Goal: Navigation & Orientation: Go to known website

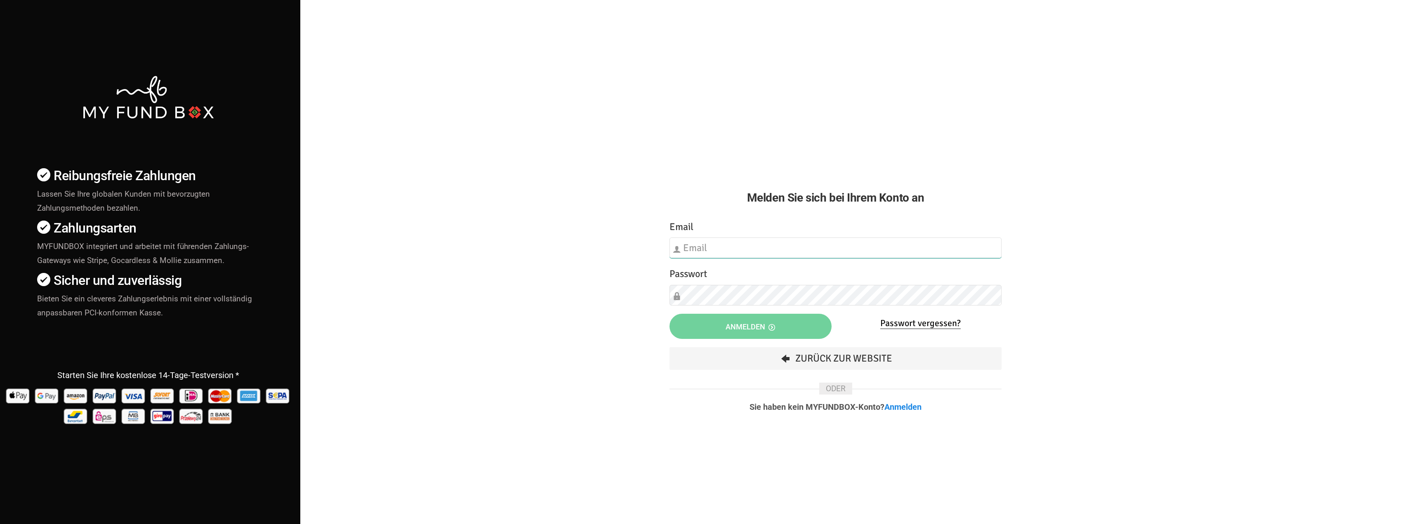
click at [745, 257] on input "text" at bounding box center [836, 248] width 332 height 21
type input "[EMAIL_ADDRESS][DOMAIN_NAME]"
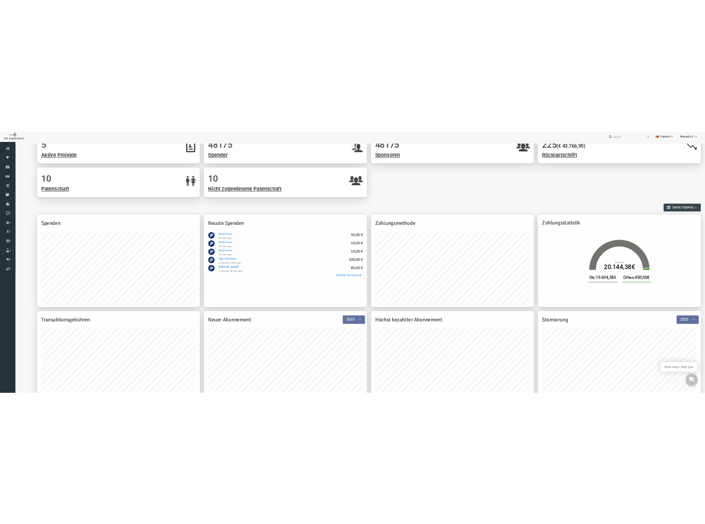
scroll to position [136, 0]
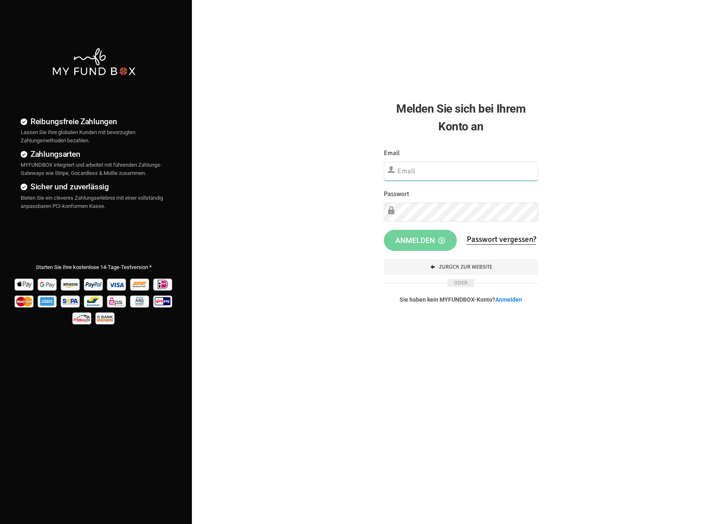
click at [511, 167] on input "text" at bounding box center [461, 171] width 155 height 19
type input "s"
type input "bseckin@musaid.de"
